Goal: Transaction & Acquisition: Purchase product/service

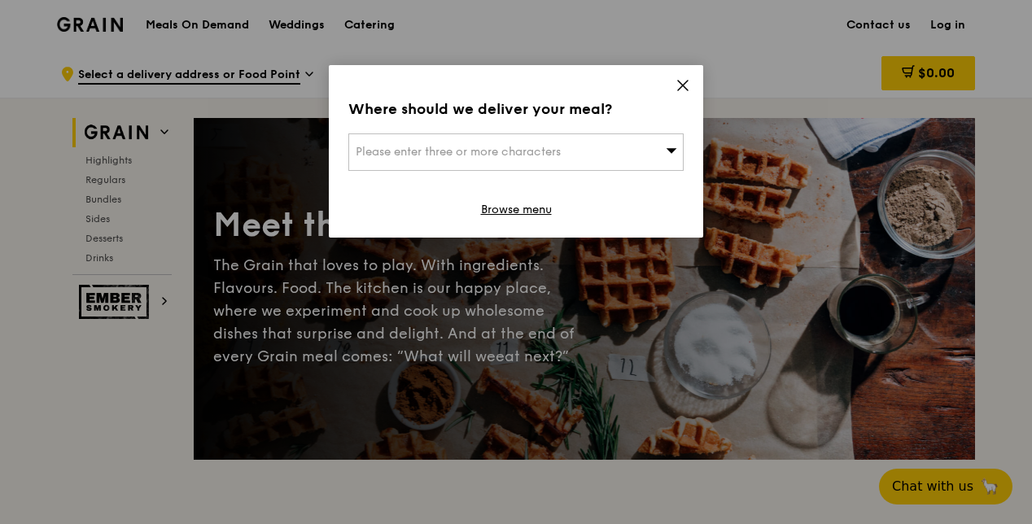
click at [683, 87] on icon at bounding box center [682, 85] width 15 height 15
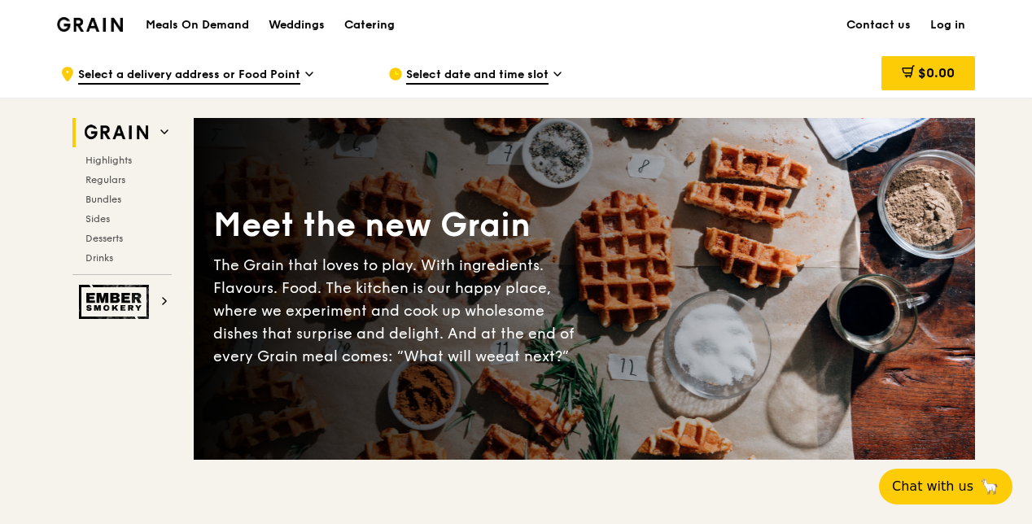
click at [365, 20] on div "Catering" at bounding box center [369, 25] width 50 height 49
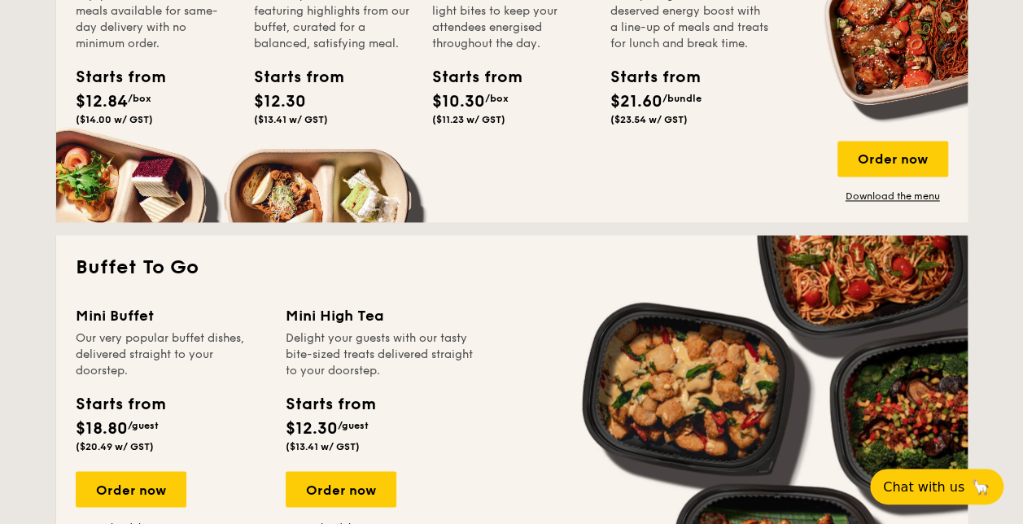
scroll to position [1058, 0]
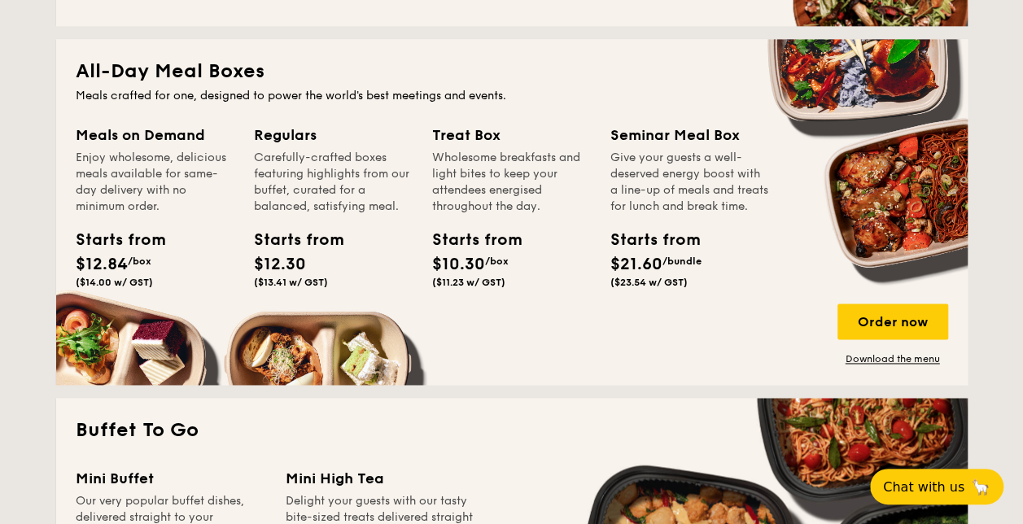
click at [103, 228] on div "Starts from" at bounding box center [112, 240] width 73 height 24
click at [104, 252] on div "Starts from $12.84 /box ($14.00 w/ GST)" at bounding box center [112, 258] width 73 height 60
click at [105, 269] on span "$12.84" at bounding box center [102, 265] width 52 height 20
click at [120, 328] on div "Meals on Demand Enjoy wholesome, delicious meals available for same-day deliver…" at bounding box center [165, 229] width 178 height 210
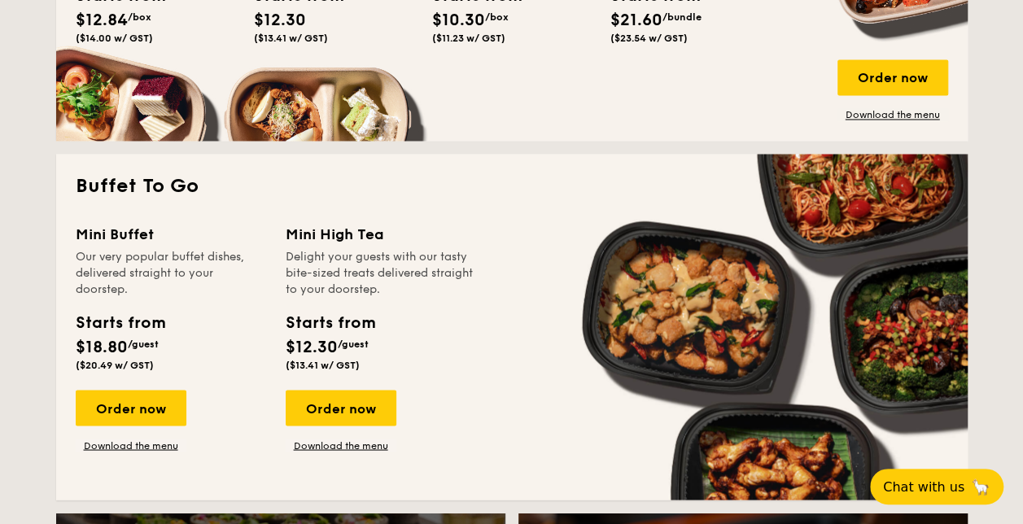
scroll to position [1139, 0]
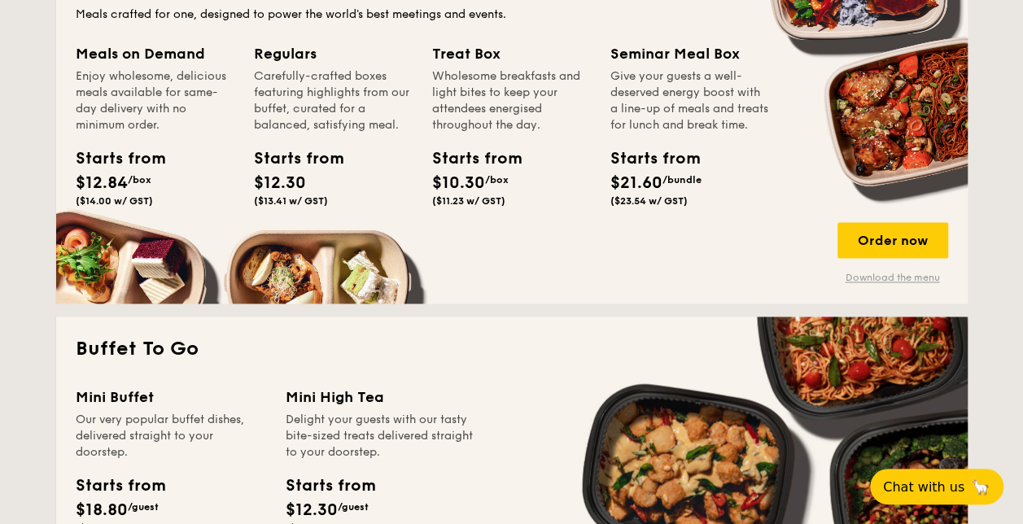
click at [922, 275] on link "Download the menu" at bounding box center [892, 277] width 111 height 13
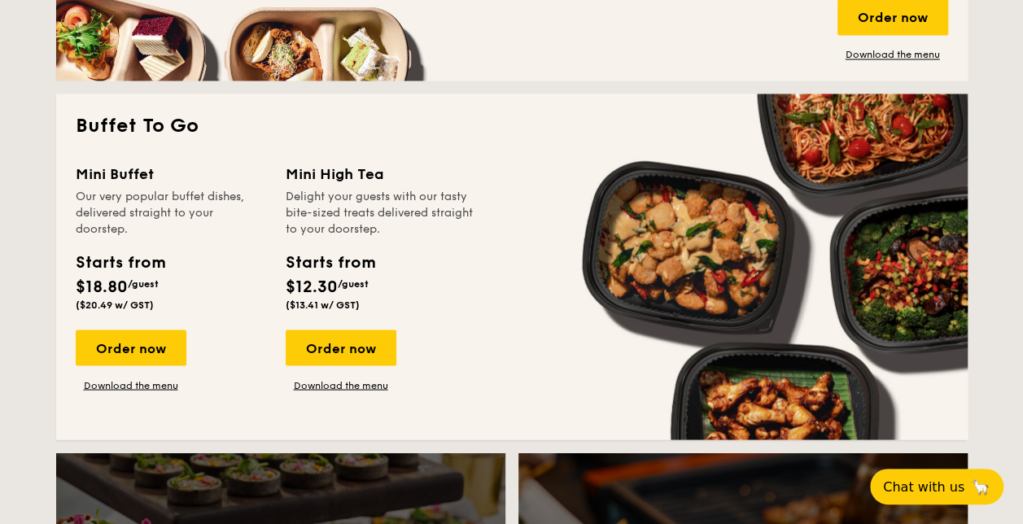
scroll to position [1383, 0]
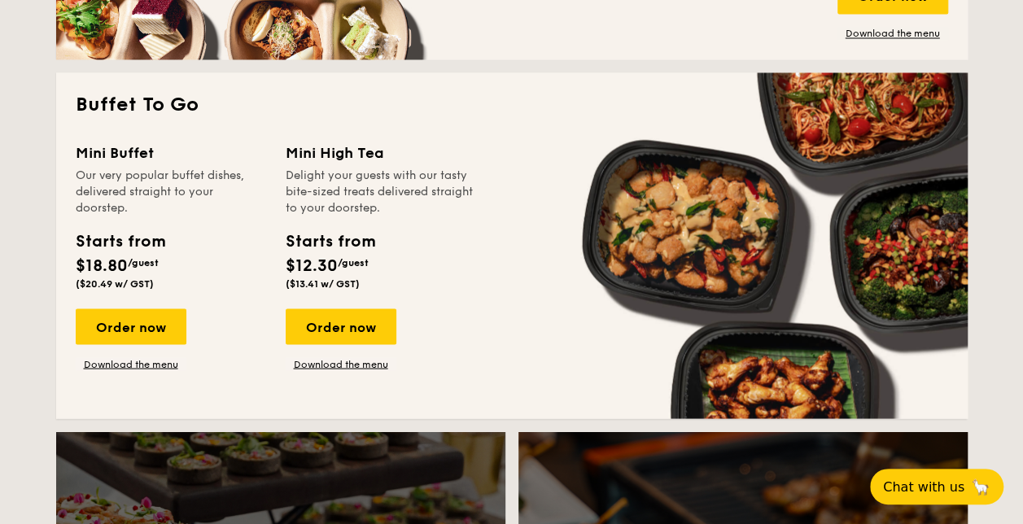
drag, startPoint x: 75, startPoint y: 150, endPoint x: 160, endPoint y: 153, distance: 85.5
click at [160, 153] on div "Mini Buffet" at bounding box center [171, 152] width 190 height 23
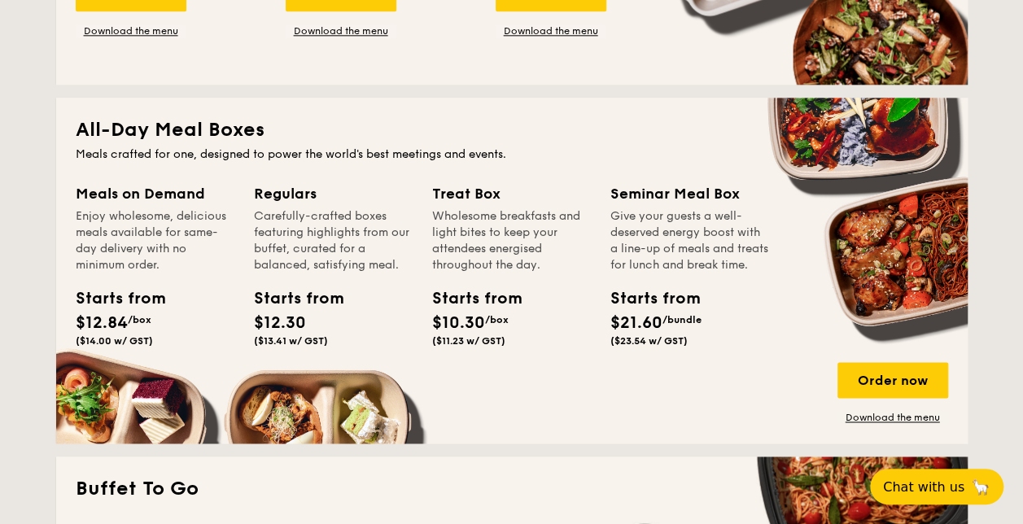
scroll to position [976, 0]
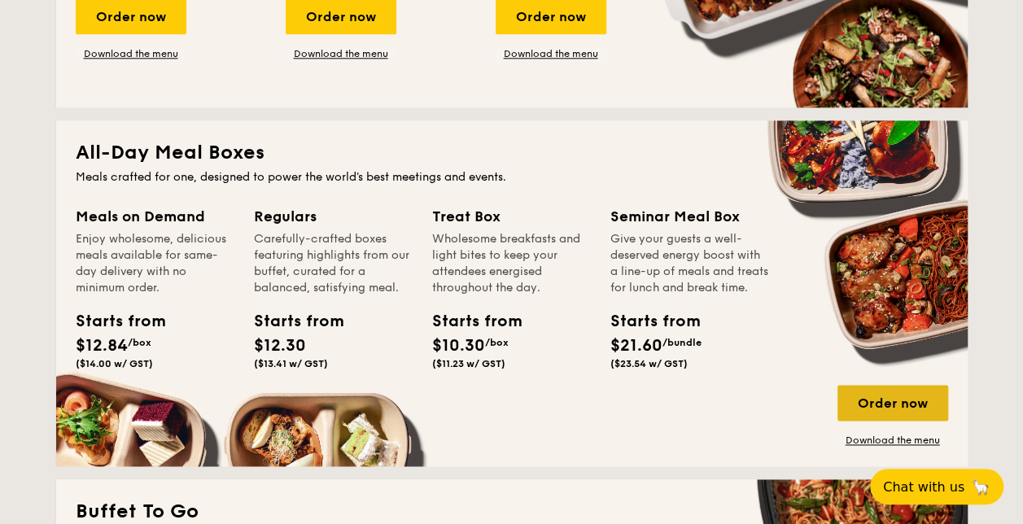
click at [865, 396] on div "Order now" at bounding box center [892, 403] width 111 height 36
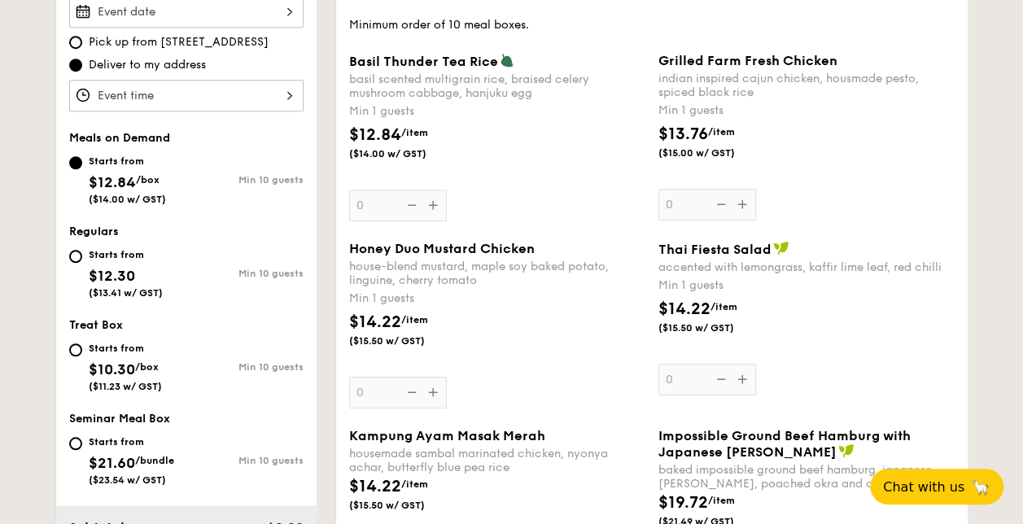
scroll to position [488, 0]
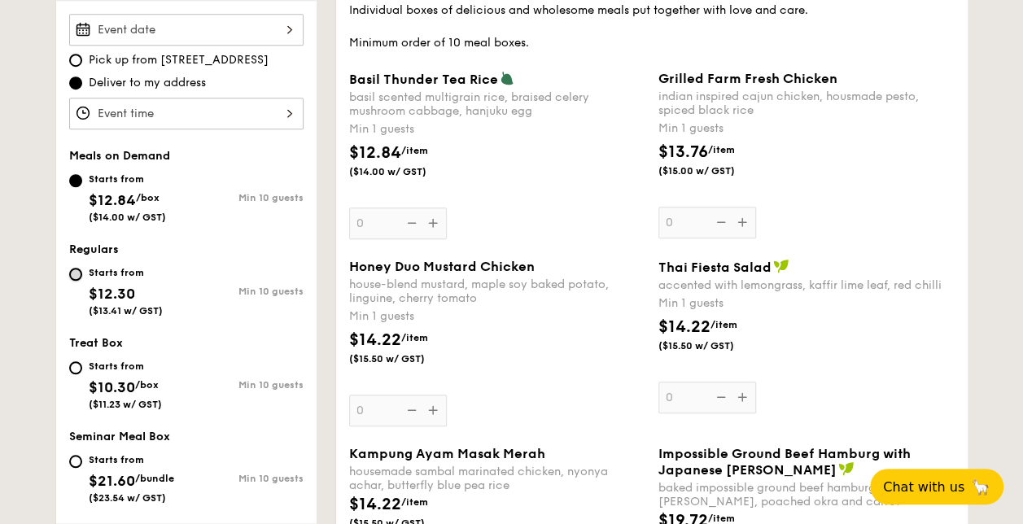
click at [78, 271] on input "Starts from $12.30 ($13.41 w/ GST) Min 10 guests" at bounding box center [75, 274] width 13 height 13
radio input "true"
